Goal: Task Accomplishment & Management: Use online tool/utility

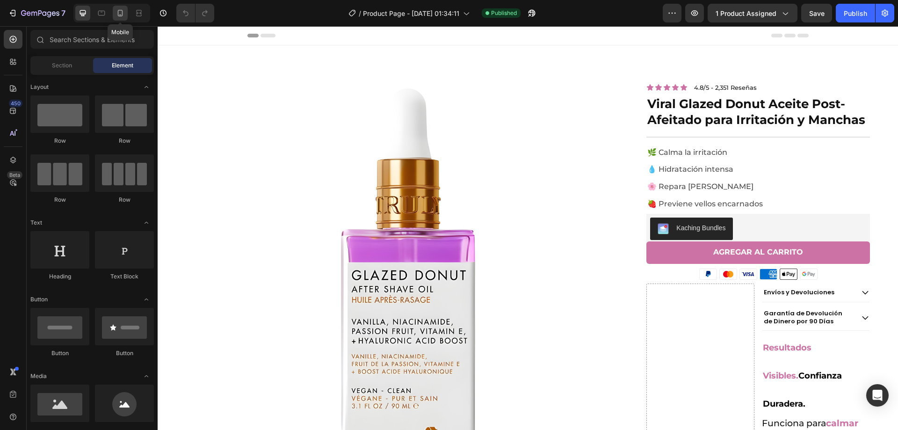
click at [123, 15] on icon at bounding box center [120, 13] width 5 height 7
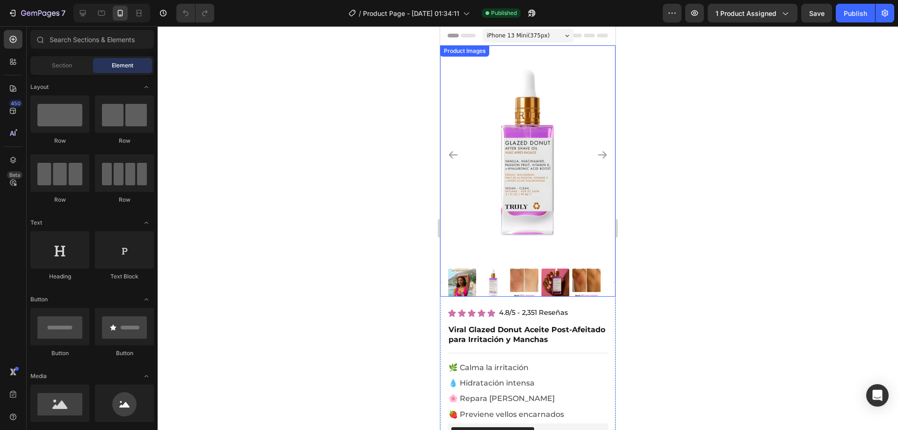
click at [511, 131] on img at bounding box center [527, 154] width 175 height 219
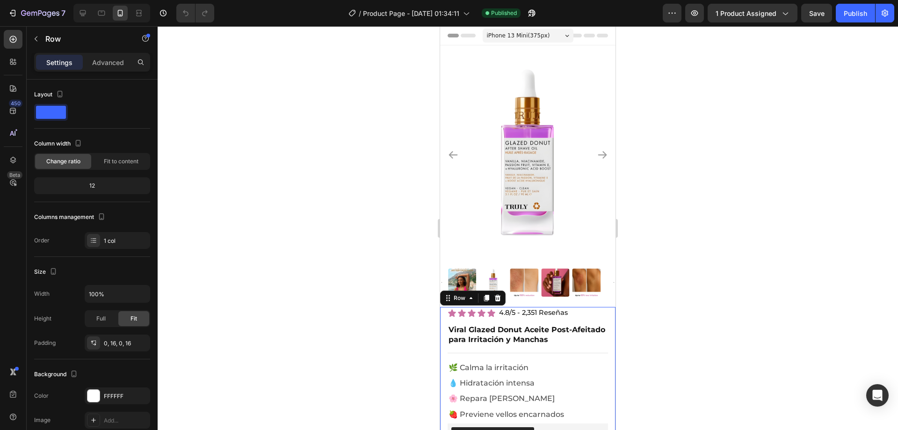
click at [378, 141] on div at bounding box center [528, 228] width 741 height 404
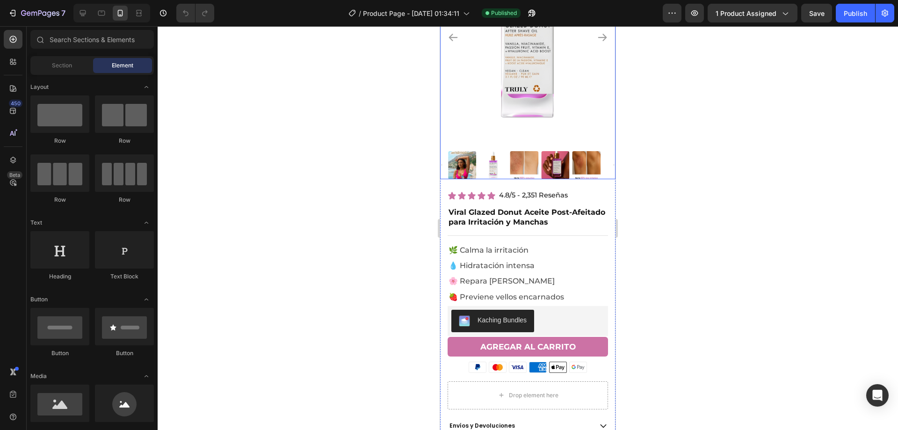
scroll to position [140, 0]
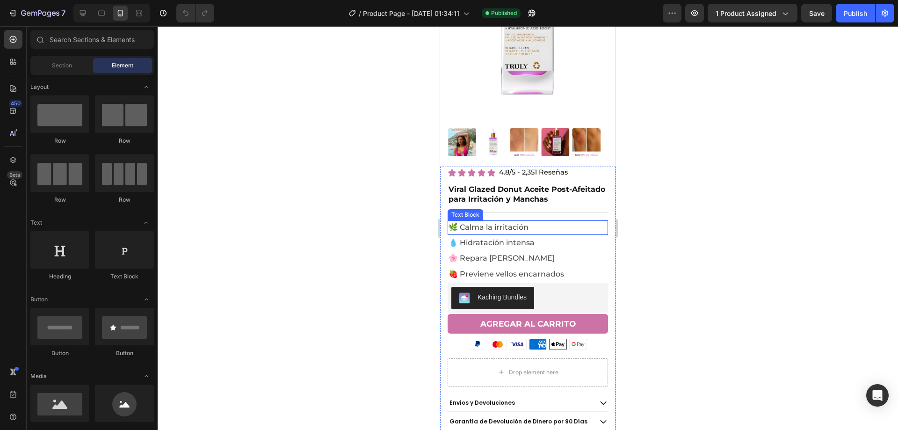
click at [451, 223] on span "🌿 Calma la irritación" at bounding box center [489, 227] width 80 height 9
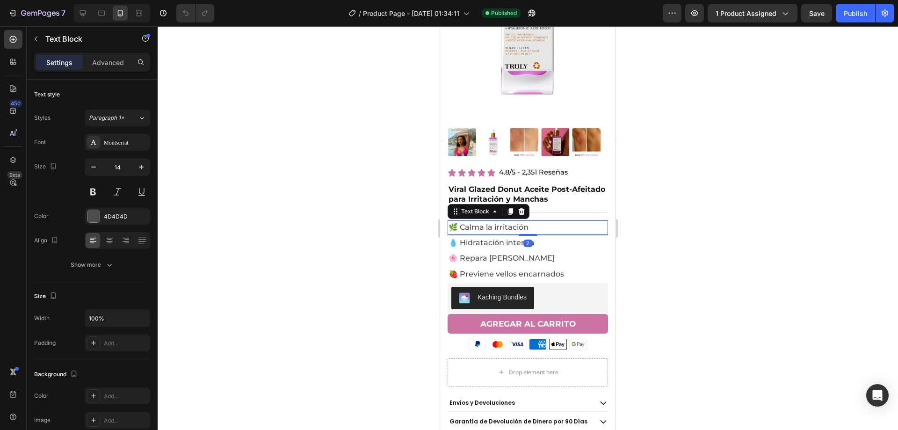
click at [474, 223] on span "🌿 Calma la irritación" at bounding box center [489, 227] width 80 height 9
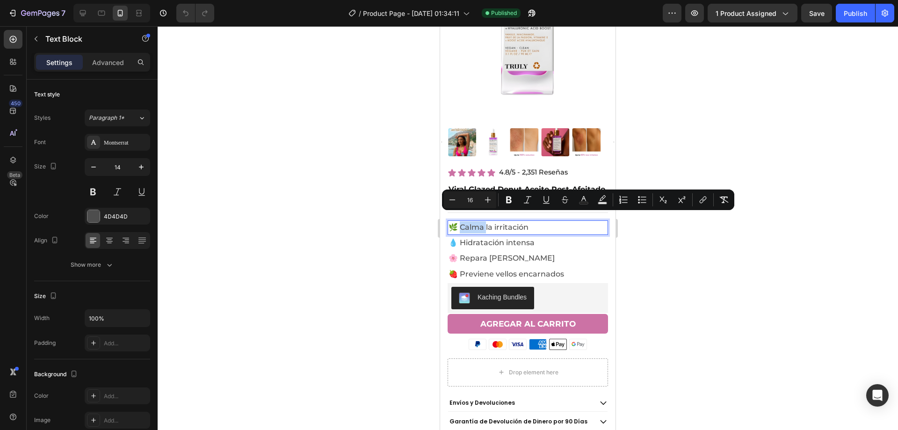
click at [484, 223] on span "🌿 Calma la irritación" at bounding box center [489, 227] width 80 height 9
drag, startPoint x: 528, startPoint y: 221, endPoint x: 460, endPoint y: 221, distance: 67.8
click at [460, 221] on p "🌿 Calma la irritación" at bounding box center [528, 227] width 159 height 12
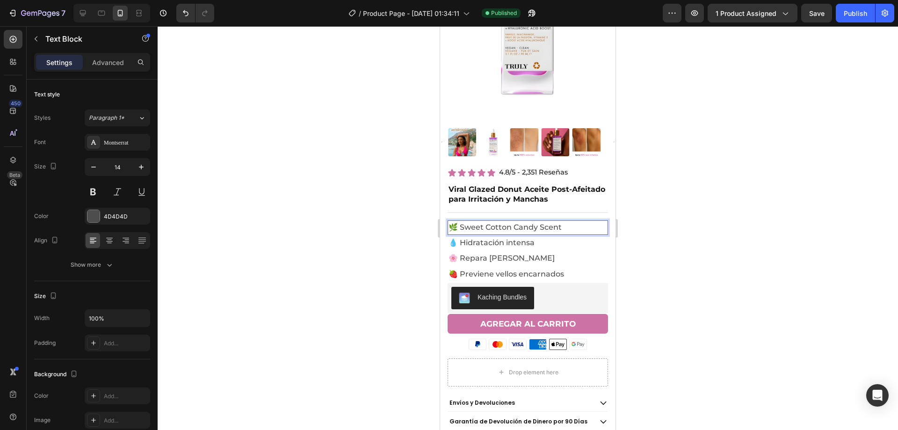
click at [460, 223] on span "🌿 Sweet Cotton Candy Scent" at bounding box center [505, 227] width 113 height 9
click at [459, 223] on span "🌿 Sweet Cotton Candy Scent" at bounding box center [505, 227] width 113 height 9
click at [673, 188] on div at bounding box center [528, 228] width 741 height 404
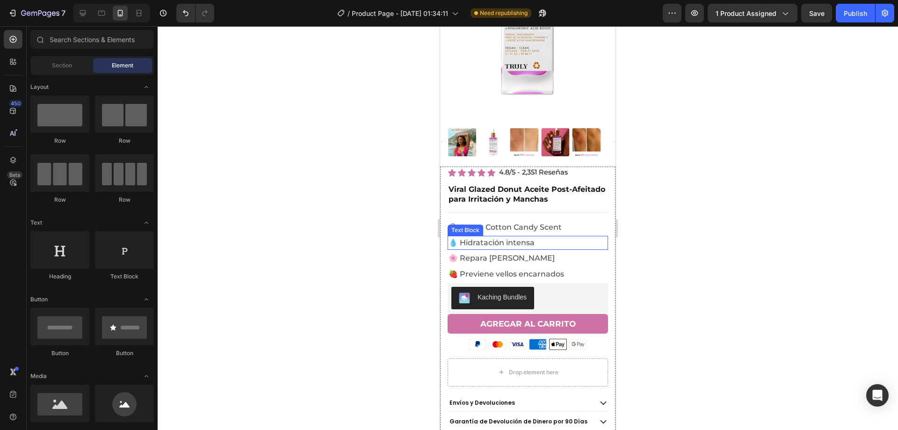
click at [485, 238] on span "💧 Hidratación intensa" at bounding box center [492, 242] width 86 height 9
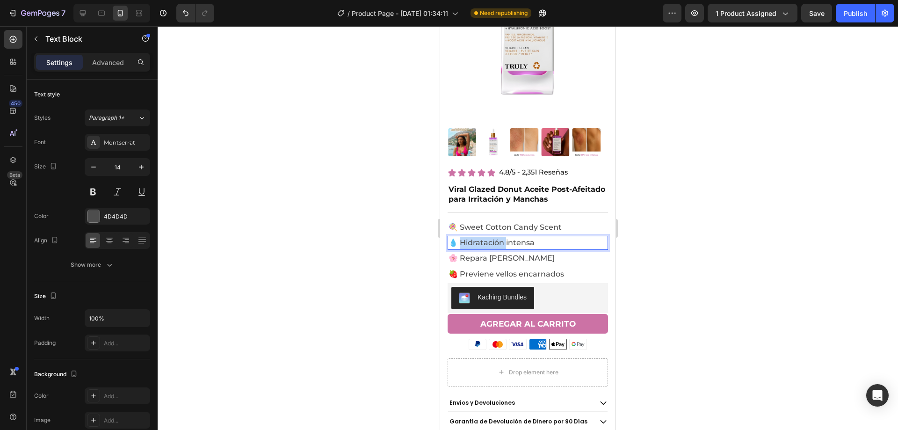
click at [474, 238] on span "💧 Hidratación intensa" at bounding box center [492, 242] width 86 height 9
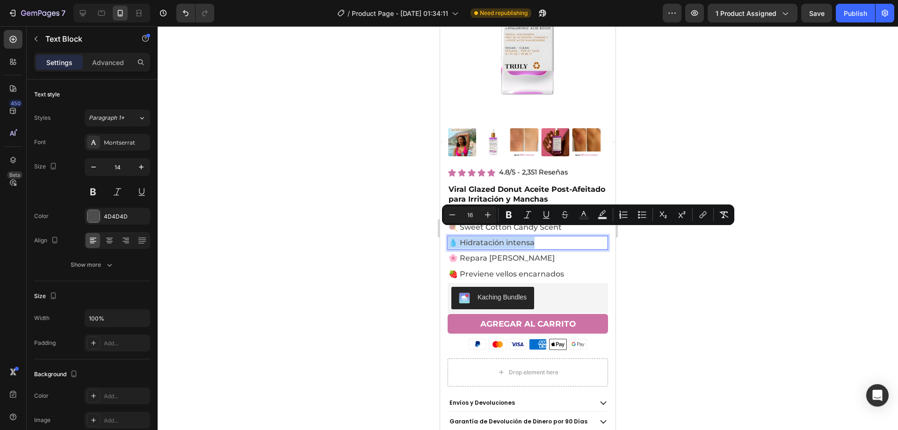
click at [466, 238] on span "💧 Hidratación intensa" at bounding box center [492, 242] width 86 height 9
drag, startPoint x: 460, startPoint y: 232, endPoint x: 539, endPoint y: 229, distance: 79.1
click at [539, 237] on p "💧 Hidratación intensa" at bounding box center [528, 243] width 159 height 12
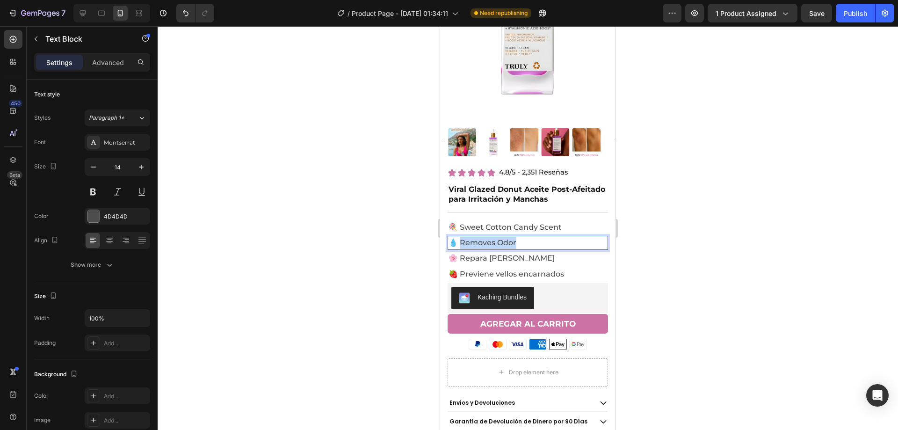
drag, startPoint x: 459, startPoint y: 231, endPoint x: 547, endPoint y: 230, distance: 88.0
click at [547, 237] on p "💧 Removes Odor" at bounding box center [528, 243] width 159 height 12
click at [453, 238] on span "💧 Removes 100% of the odor" at bounding box center [505, 242] width 112 height 9
click at [760, 221] on div at bounding box center [528, 228] width 741 height 404
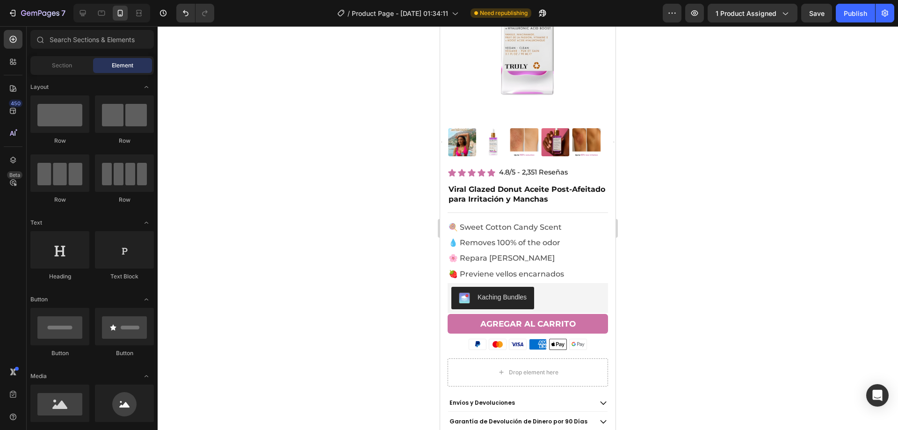
click at [855, 18] on div "7 Version history / Product Page - [DATE] 01:34:11 Need republishing Preview 1 …" at bounding box center [449, 13] width 898 height 27
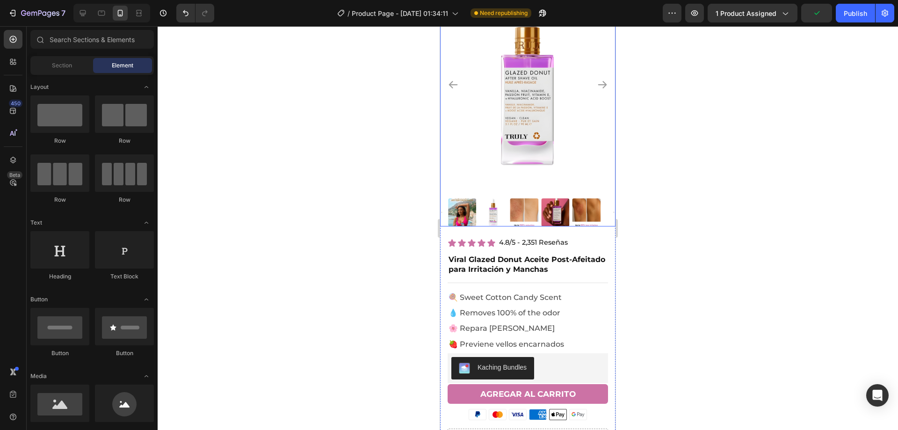
scroll to position [0, 0]
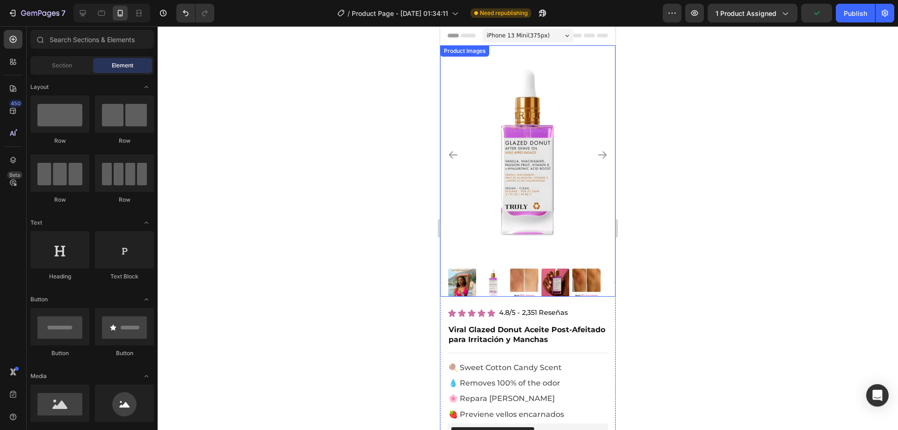
click at [456, 152] on icon "Carousel Back Arrow" at bounding box center [453, 154] width 11 height 11
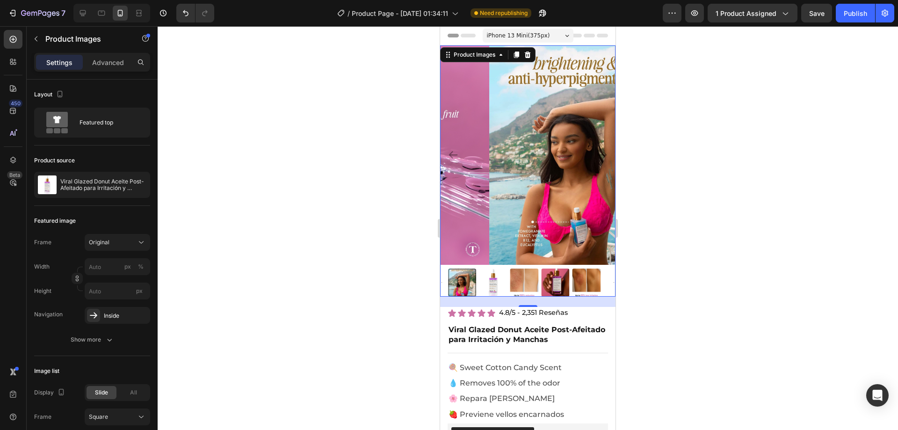
click at [491, 275] on img at bounding box center [493, 283] width 28 height 28
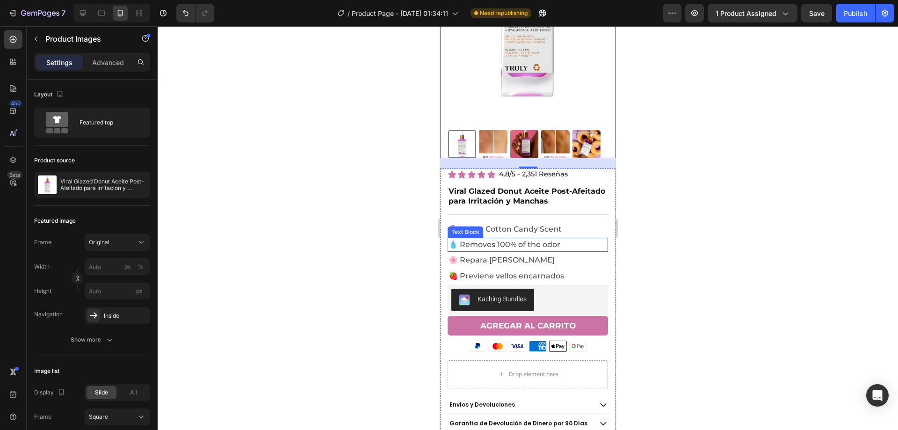
scroll to position [140, 0]
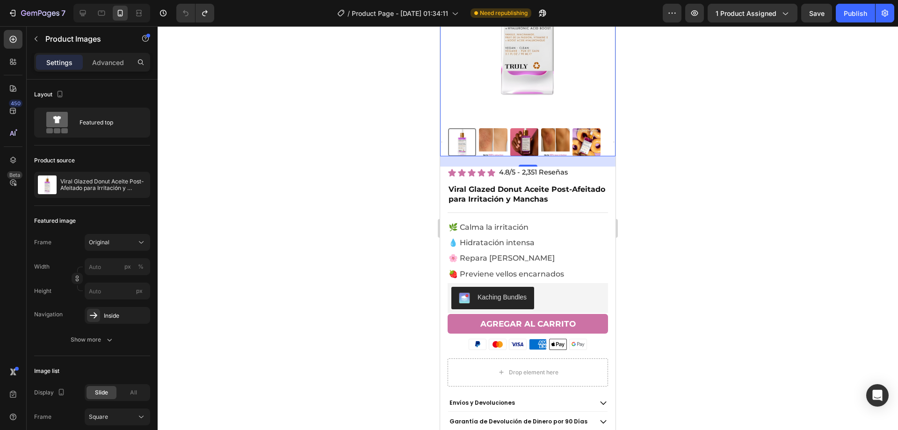
drag, startPoint x: 853, startPoint y: 7, endPoint x: 840, endPoint y: 57, distance: 51.4
click at [853, 7] on div "7 Version history / Product Page - [DATE] 01:34:11 Need republishing Preview 1 …" at bounding box center [449, 13] width 898 height 27
click at [856, 12] on div "7 Version history / Product Page - [DATE] 01:34:11 Need republishing Preview 1 …" at bounding box center [449, 13] width 898 height 27
click at [842, 12] on div "7 Version history / Product Page - [DATE] 01:34:11 Need republishing Preview 1 …" at bounding box center [449, 13] width 898 height 27
click at [848, 12] on div "7 Version history / Product Page - [DATE] 01:34:11 Need republishing Preview 1 …" at bounding box center [449, 13] width 898 height 27
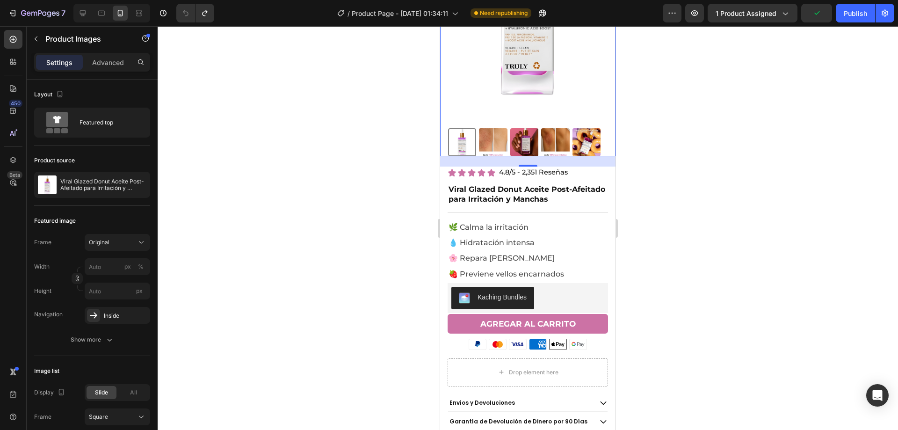
click at [848, 12] on div "7 Version history / Product Page - [DATE] 01:34:11 Need republishing Preview 1 …" at bounding box center [449, 13] width 898 height 27
click at [831, 93] on div at bounding box center [528, 228] width 741 height 404
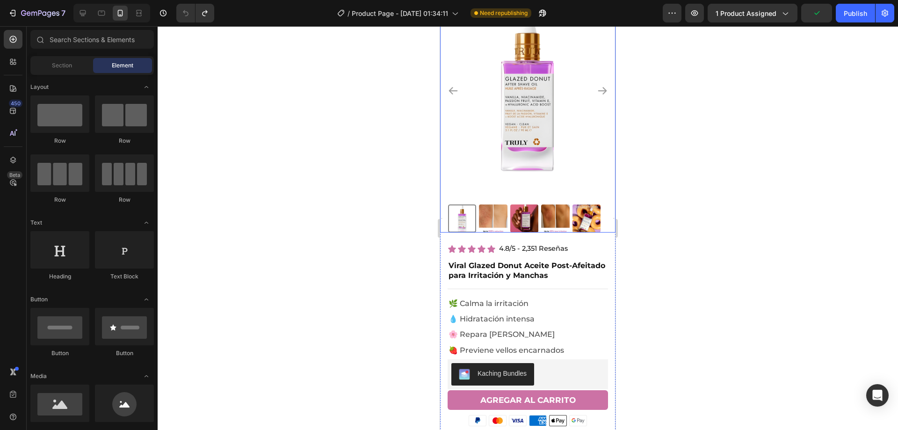
scroll to position [0, 0]
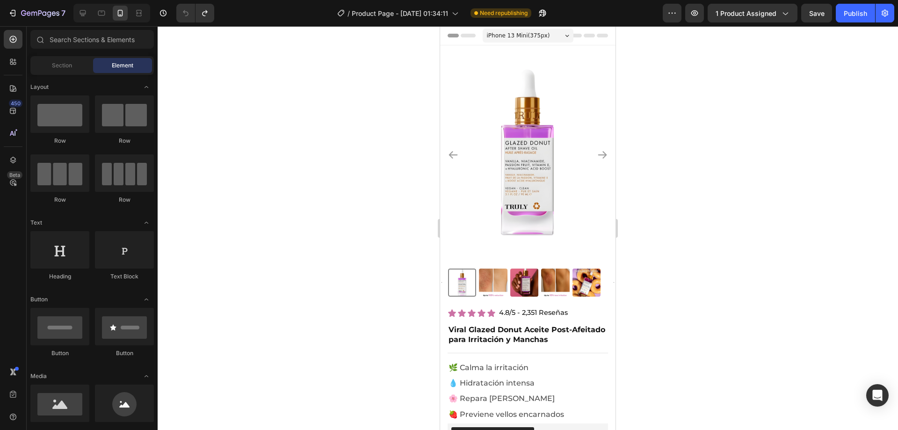
click at [858, 7] on div "7 Version history / Product Page - [DATE] 01:34:11 Need republishing Preview 1 …" at bounding box center [449, 13] width 898 height 27
click at [859, 17] on div "7 Version history / Product Page - [DATE] 01:34:11 Need republishing Preview 1 …" at bounding box center [449, 13] width 898 height 27
click at [869, 12] on div "7 Version history / Product Page - [DATE] 01:34:11 Need republishing Preview 1 …" at bounding box center [449, 13] width 898 height 27
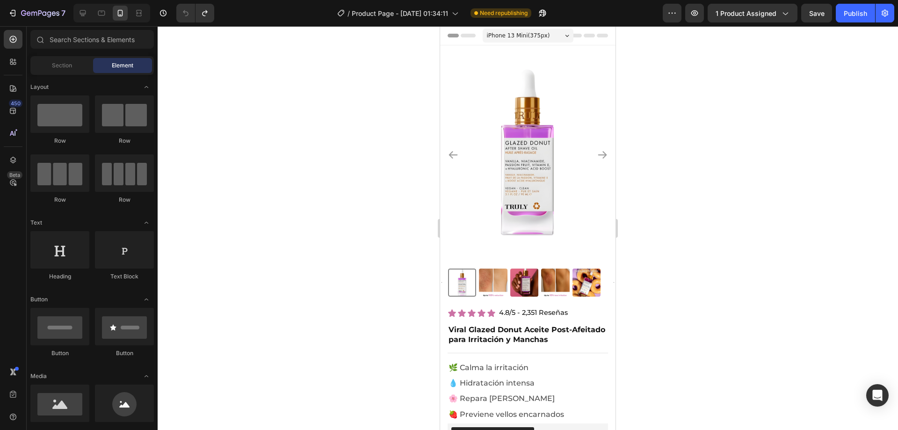
click at [839, 65] on div at bounding box center [528, 228] width 741 height 404
click at [875, 14] on div "7 Version history / Product Page - [DATE] 01:34:11 Need republishing Preview 1 …" at bounding box center [449, 13] width 898 height 27
click at [866, 16] on div "7 Version history / Product Page - [DATE] 01:34:11 Need republishing Preview 1 …" at bounding box center [449, 13] width 898 height 27
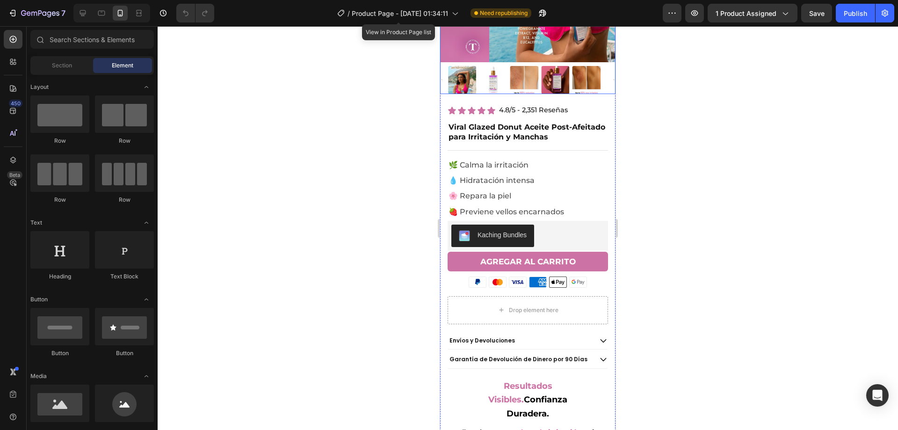
scroll to position [281, 0]
